Goal: Complete application form: Complete application form

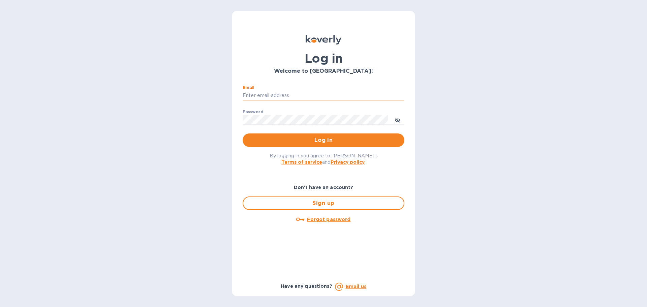
click at [283, 96] on input "Email" at bounding box center [324, 96] width 162 height 10
type input "[PERSON_NAME][EMAIL_ADDRESS][DOMAIN_NAME]"
click at [288, 140] on span "Log in" at bounding box center [323, 140] width 151 height 8
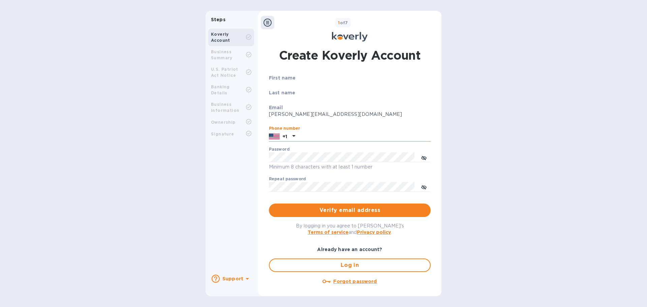
click at [310, 137] on input "text" at bounding box center [364, 136] width 133 height 10
type input "7272588359"
click at [421, 159] on icon "toggle password visibility" at bounding box center [423, 157] width 5 height 3
click at [423, 187] on icon "toggle password visibility" at bounding box center [424, 188] width 2 height 2
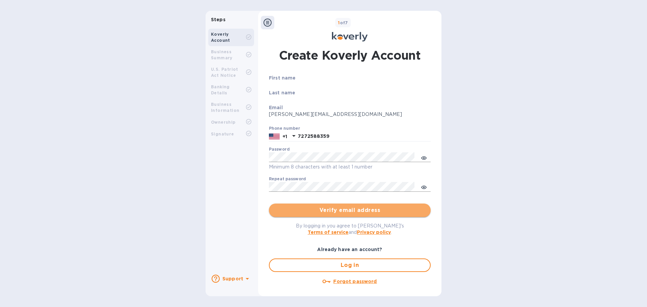
click at [398, 209] on span "Verify email address" at bounding box center [349, 210] width 151 height 8
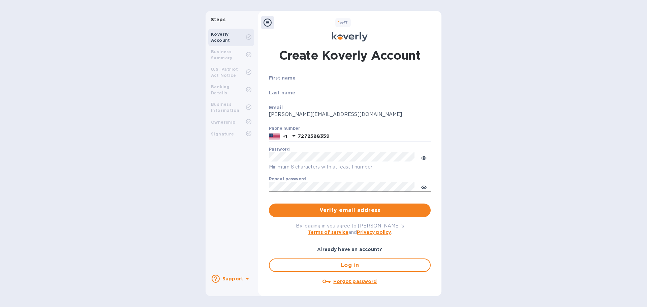
click at [297, 112] on p "[PERSON_NAME][EMAIL_ADDRESS][DOMAIN_NAME]" at bounding box center [350, 114] width 162 height 7
drag, startPoint x: 304, startPoint y: 82, endPoint x: 286, endPoint y: 82, distance: 17.5
click at [302, 82] on div "First name" at bounding box center [350, 81] width 162 height 15
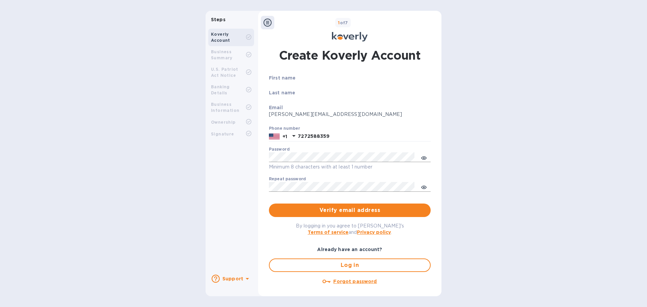
click at [282, 82] on div "First name" at bounding box center [350, 81] width 162 height 15
click at [282, 78] on b "First name" at bounding box center [282, 77] width 27 height 5
click at [302, 74] on div "Create Koverly Account First name Last name Email [PERSON_NAME][EMAIL_ADDRESS][…" at bounding box center [349, 169] width 168 height 244
click at [302, 79] on p "First name" at bounding box center [350, 77] width 162 height 7
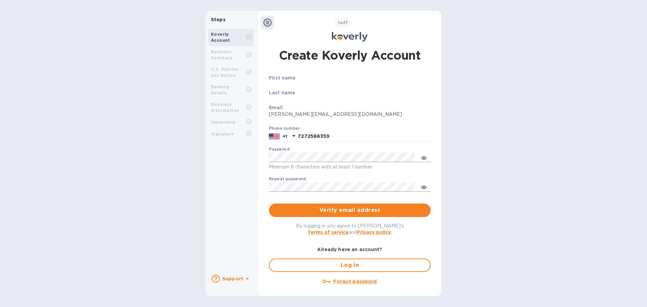
click at [303, 75] on p "First name" at bounding box center [350, 77] width 162 height 7
click at [303, 90] on div "First name Last name Email [PERSON_NAME][EMAIL_ADDRESS][DOMAIN_NAME] Phone numb…" at bounding box center [350, 137] width 162 height 126
click at [303, 102] on div "Last name" at bounding box center [350, 96] width 162 height 15
drag, startPoint x: 307, startPoint y: 92, endPoint x: 308, endPoint y: 101, distance: 8.8
click at [308, 92] on p "Last name" at bounding box center [350, 92] width 162 height 7
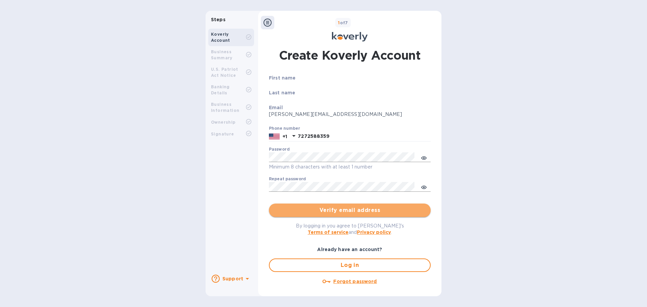
click at [333, 211] on span "Verify email address" at bounding box center [349, 210] width 151 height 8
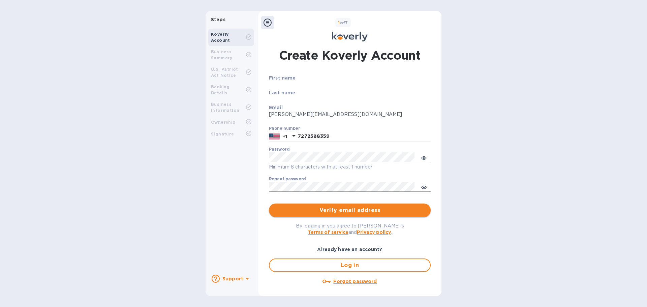
click at [333, 211] on span "Verify email address" at bounding box center [349, 210] width 151 height 8
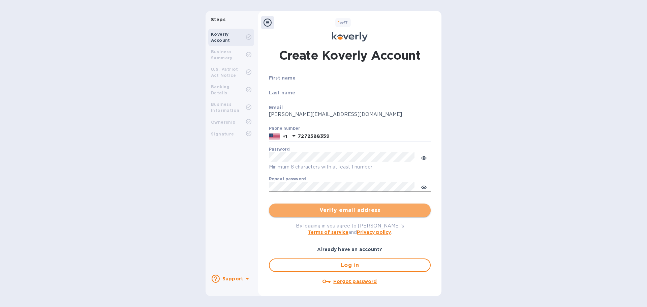
click at [333, 211] on span "Verify email address" at bounding box center [349, 210] width 151 height 8
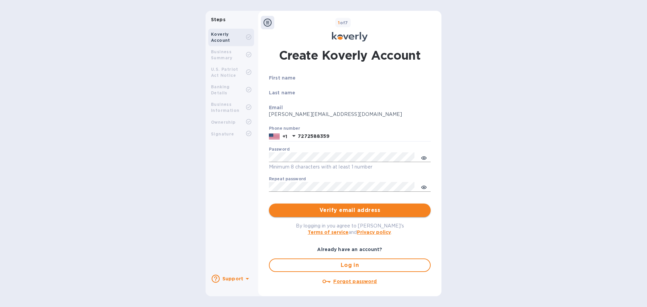
click at [333, 211] on span "Verify email address" at bounding box center [349, 210] width 151 height 8
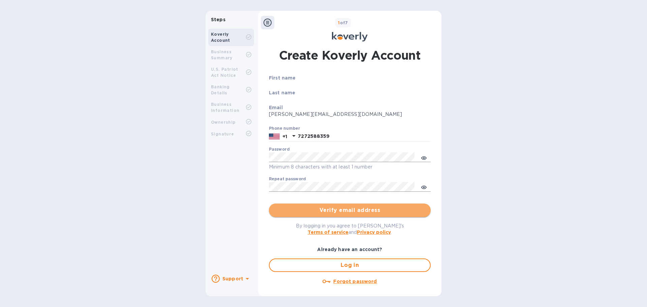
click at [333, 211] on span "Verify email address" at bounding box center [349, 210] width 151 height 8
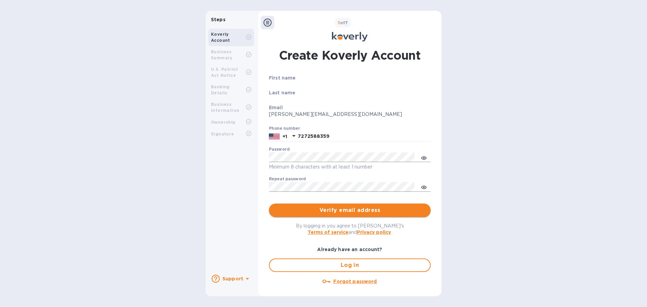
click at [333, 211] on span "Verify email address" at bounding box center [349, 210] width 151 height 8
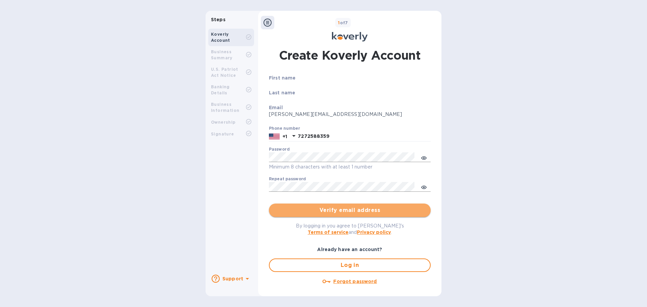
click at [333, 211] on span "Verify email address" at bounding box center [349, 210] width 151 height 8
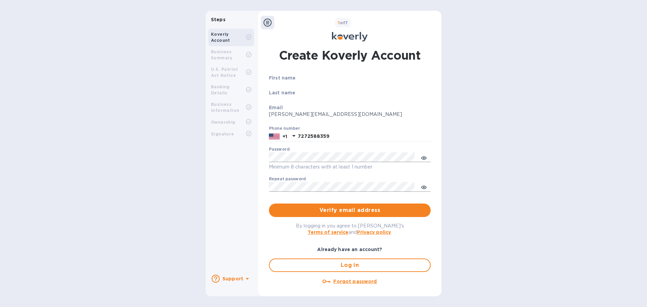
drag, startPoint x: 227, startPoint y: 54, endPoint x: 232, endPoint y: 30, distance: 23.7
click at [227, 54] on b "Business Summary" at bounding box center [222, 54] width 22 height 11
click at [232, 30] on div "Koverly Account" at bounding box center [231, 38] width 46 height 18
click at [281, 19] on div "1 of 7" at bounding box center [356, 23] width 164 height 10
click at [267, 22] on icon at bounding box center [267, 23] width 8 height 8
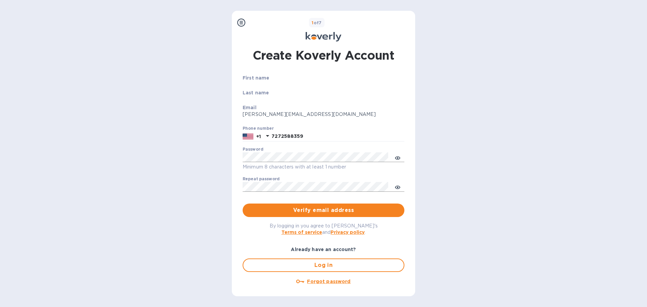
click at [257, 89] on p "Last name" at bounding box center [324, 92] width 162 height 7
click at [256, 83] on div "First name" at bounding box center [324, 81] width 162 height 15
click at [275, 76] on p "First name" at bounding box center [324, 77] width 162 height 7
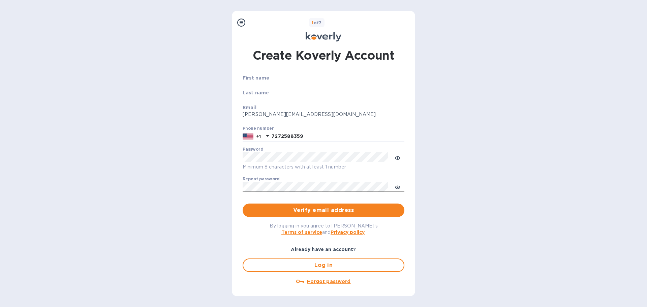
click at [285, 97] on div "Last name" at bounding box center [324, 96] width 162 height 15
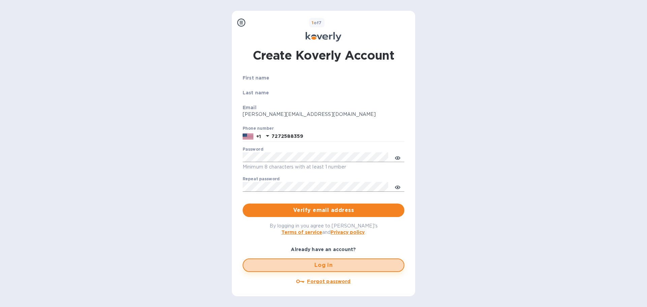
click at [334, 262] on span "Log in" at bounding box center [324, 265] width 150 height 8
